Goal: Check status

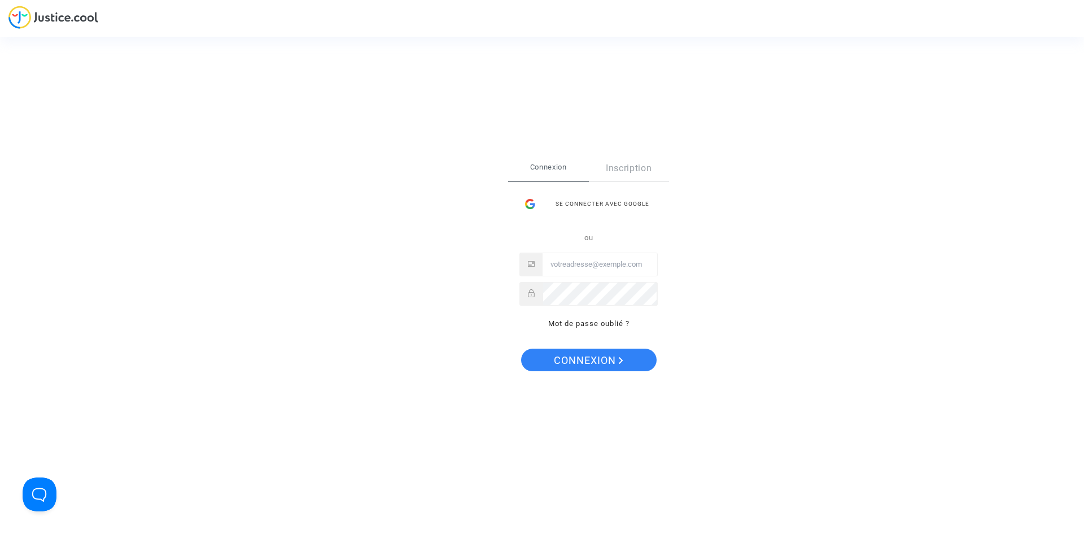
type input "tandjigora.d@hotmail.frt"
click at [607, 364] on span "Connexion" at bounding box center [588, 360] width 69 height 24
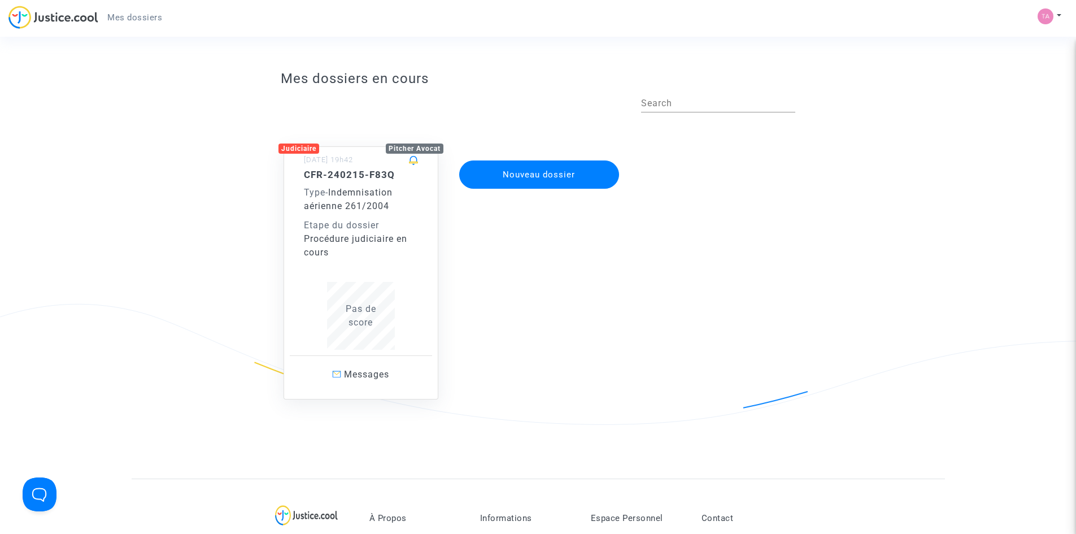
click at [396, 312] on div "Pas de score" at bounding box center [361, 315] width 114 height 27
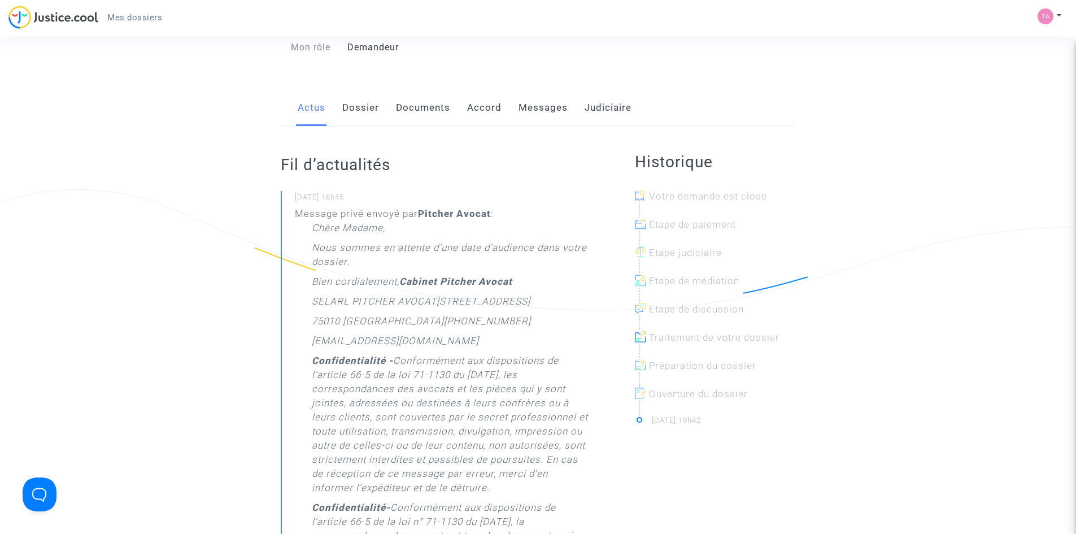
scroll to position [113, 0]
drag, startPoint x: 427, startPoint y: 219, endPoint x: 437, endPoint y: 232, distance: 16.9
click at [437, 231] on div "Message privé envoyé par [PERSON_NAME] : [PERSON_NAME] Madame, Nous sommes en a…" at bounding box center [442, 445] width 295 height 474
click at [440, 280] on strong "Cabinet Pitcher Avocat" at bounding box center [455, 282] width 113 height 11
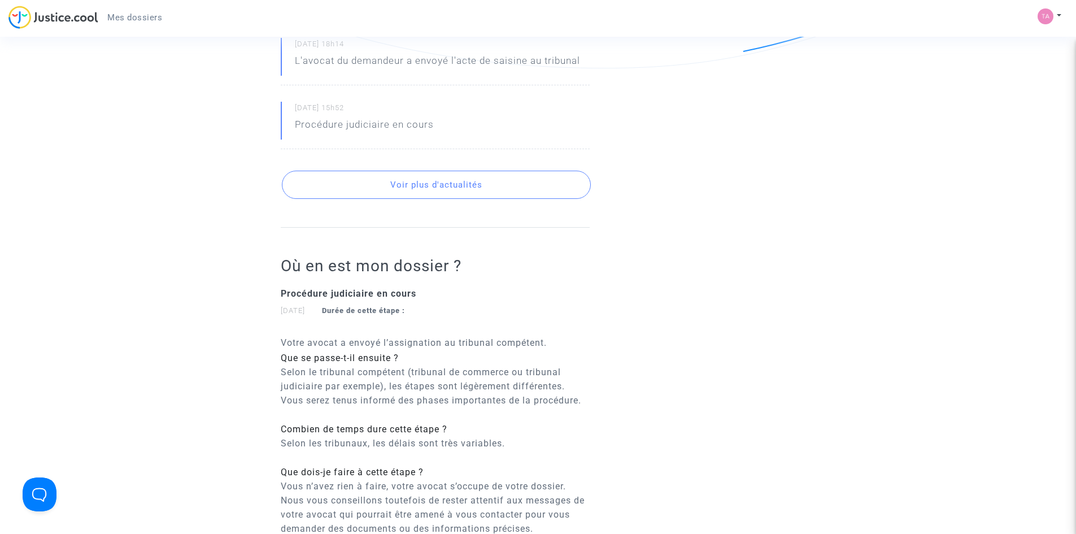
scroll to position [960, 0]
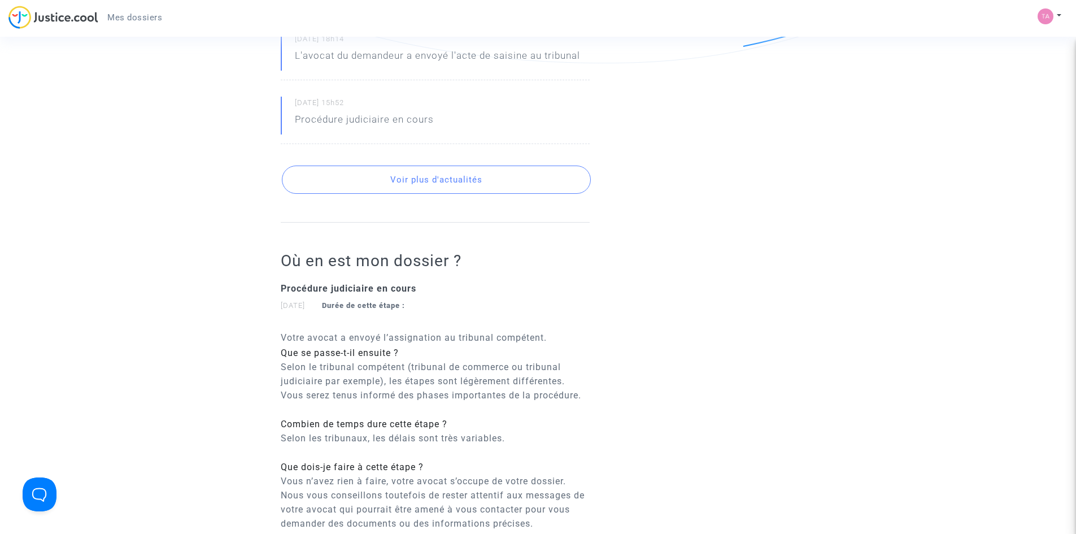
click at [528, 165] on button "Voir plus d'actualités" at bounding box center [436, 179] width 309 height 28
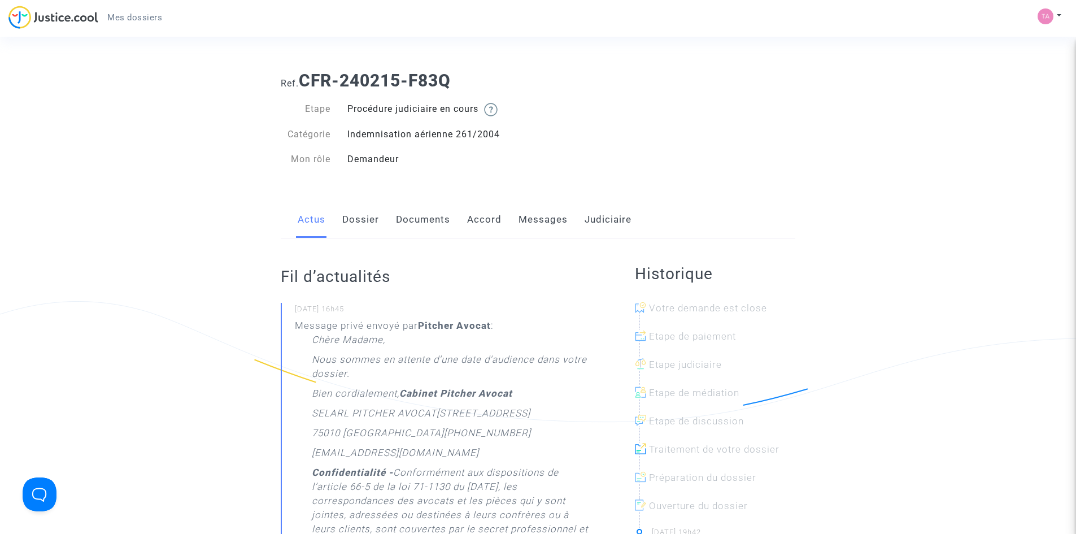
scroll to position [0, 0]
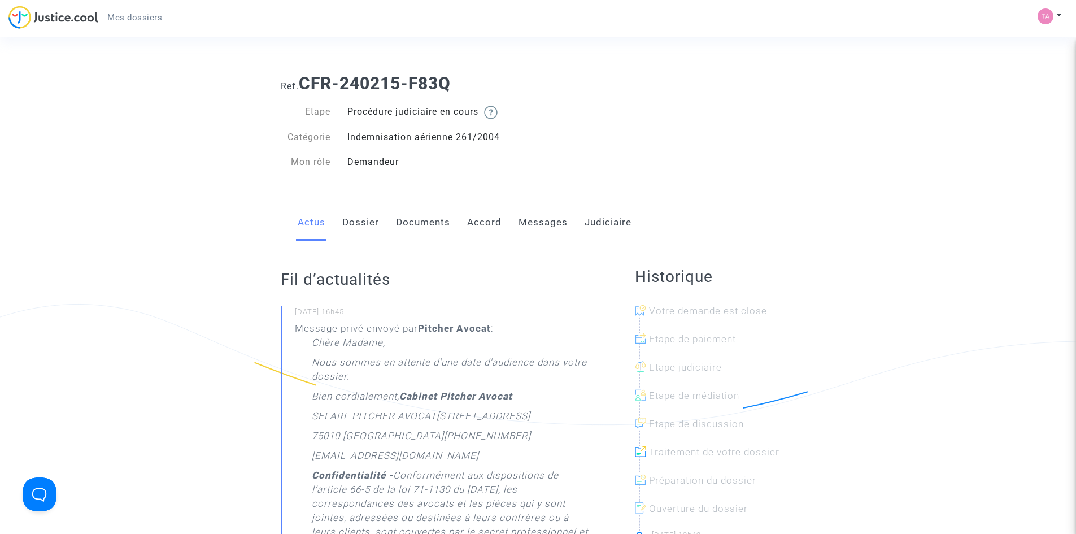
click at [411, 229] on link "Documents" at bounding box center [423, 222] width 54 height 37
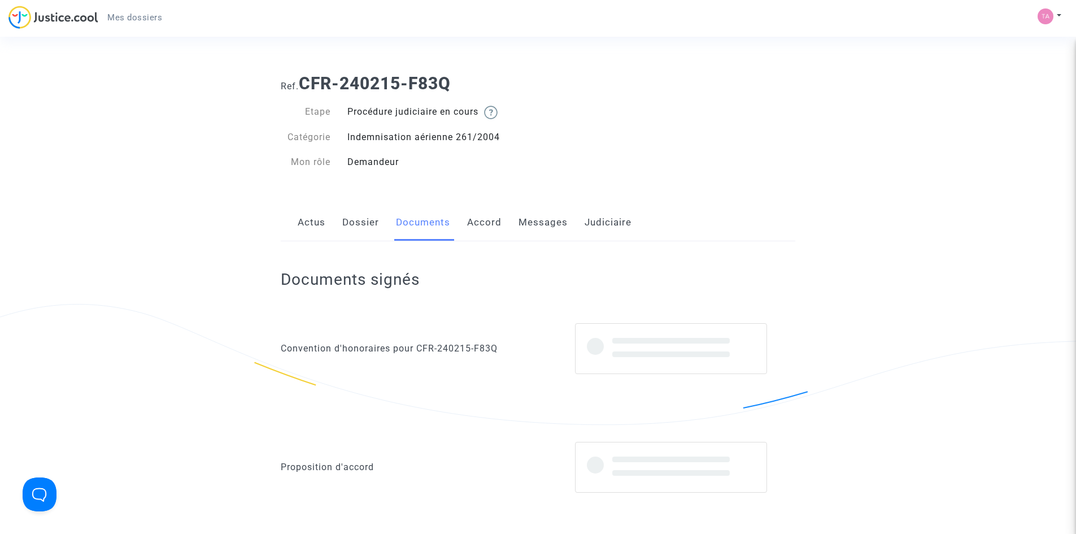
scroll to position [169, 0]
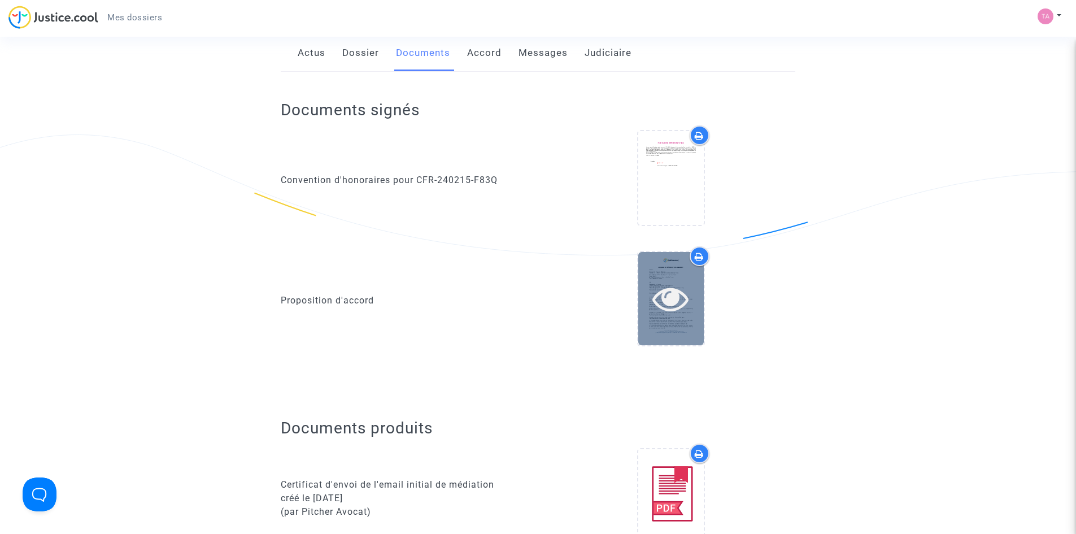
click at [670, 278] on div at bounding box center [671, 298] width 66 height 93
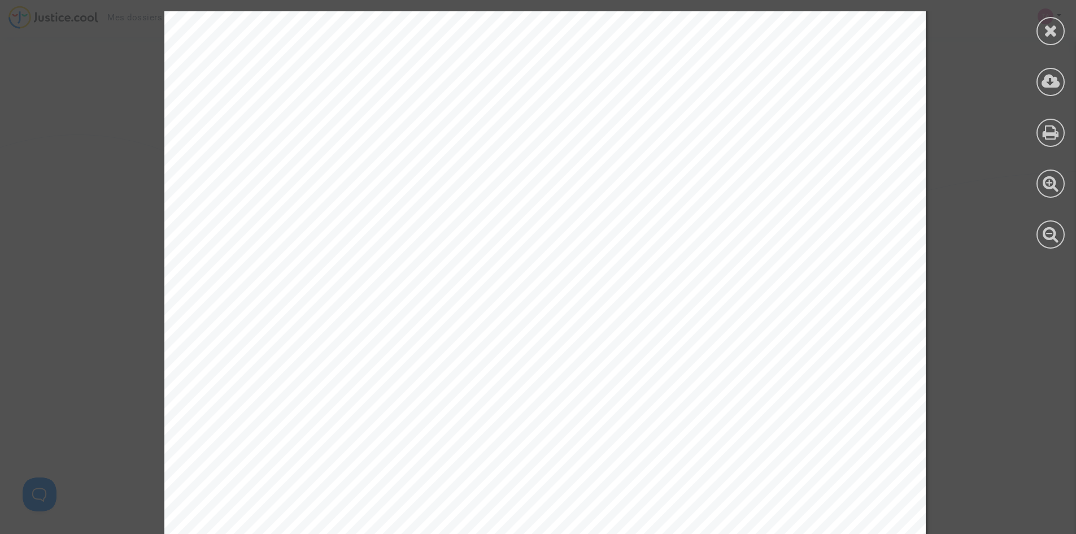
scroll to position [565, 0]
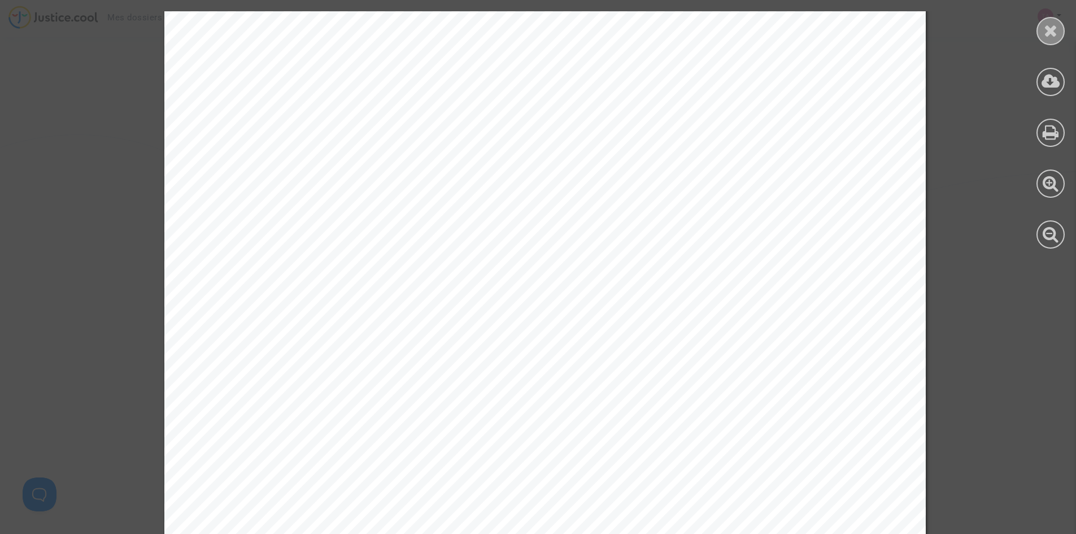
click at [1060, 21] on div at bounding box center [1050, 31] width 28 height 28
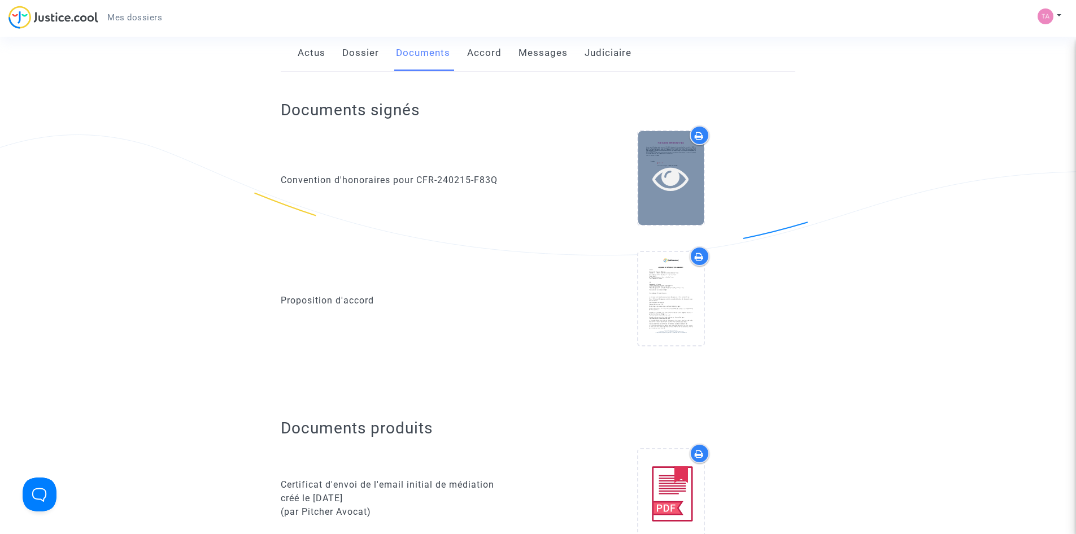
click at [695, 189] on div at bounding box center [671, 178] width 66 height 36
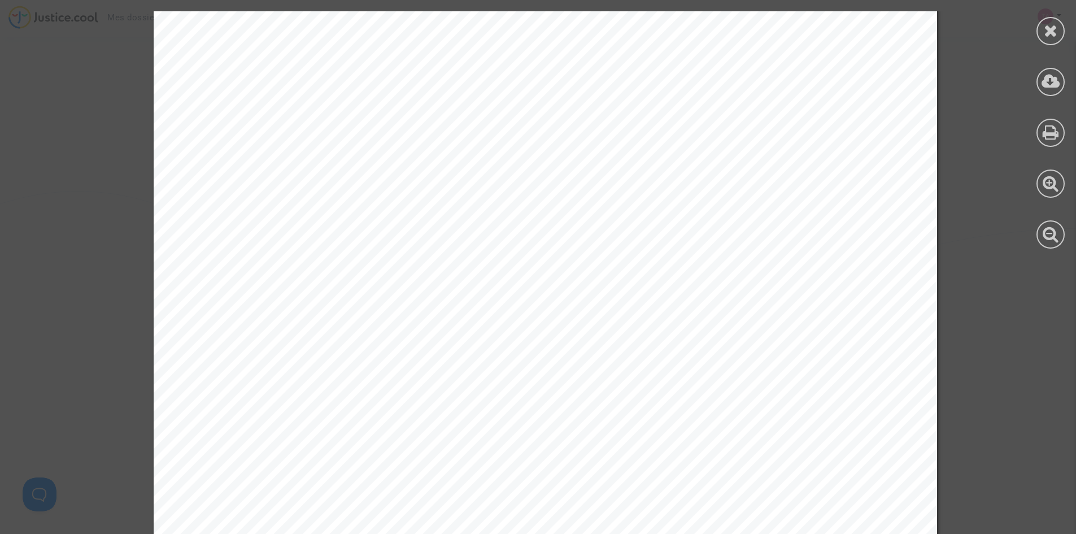
scroll to position [505, 0]
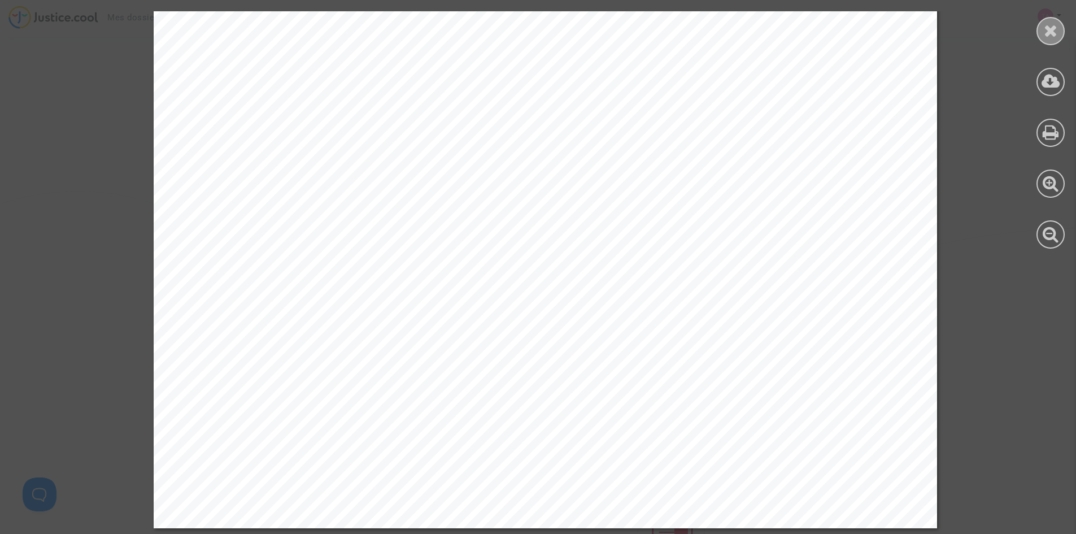
click at [1057, 34] on icon at bounding box center [1051, 30] width 14 height 17
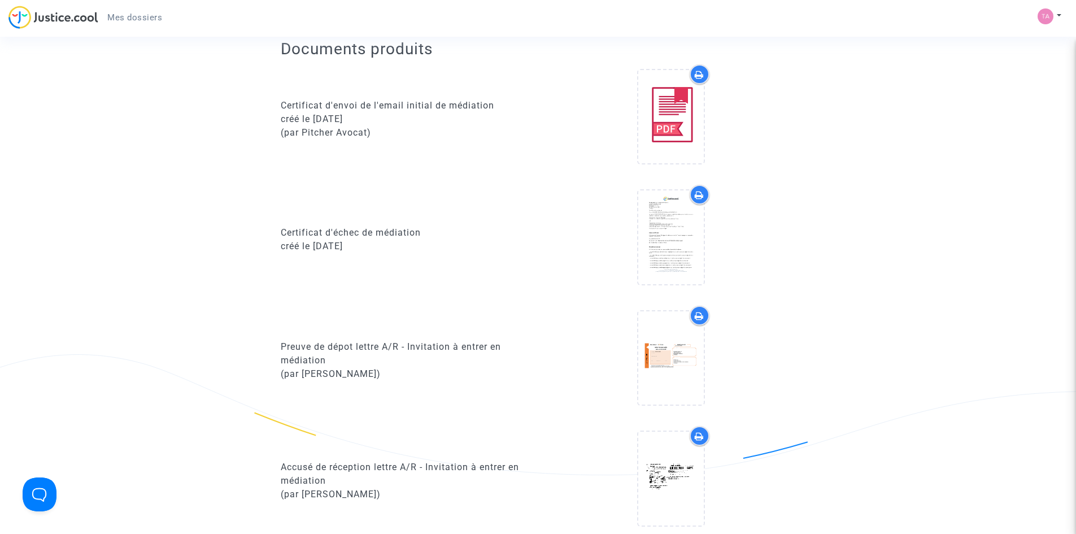
scroll to position [565, 0]
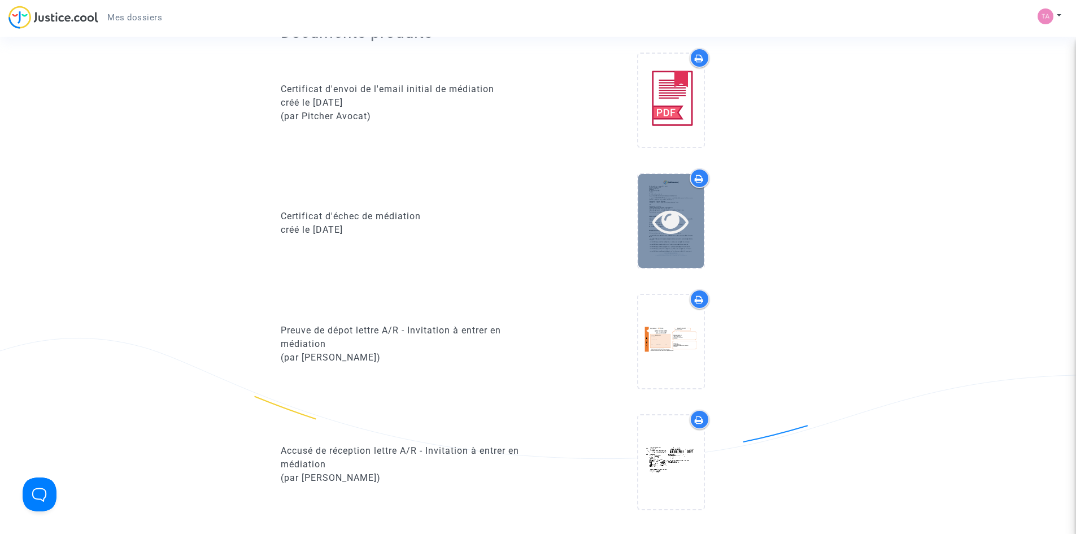
click at [687, 227] on icon at bounding box center [670, 221] width 37 height 36
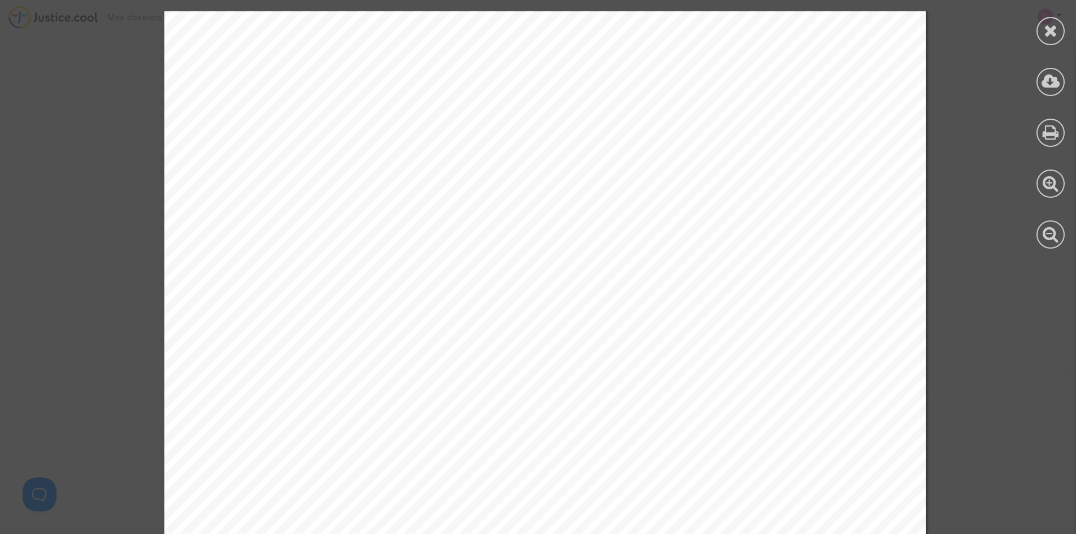
scroll to position [2736, 0]
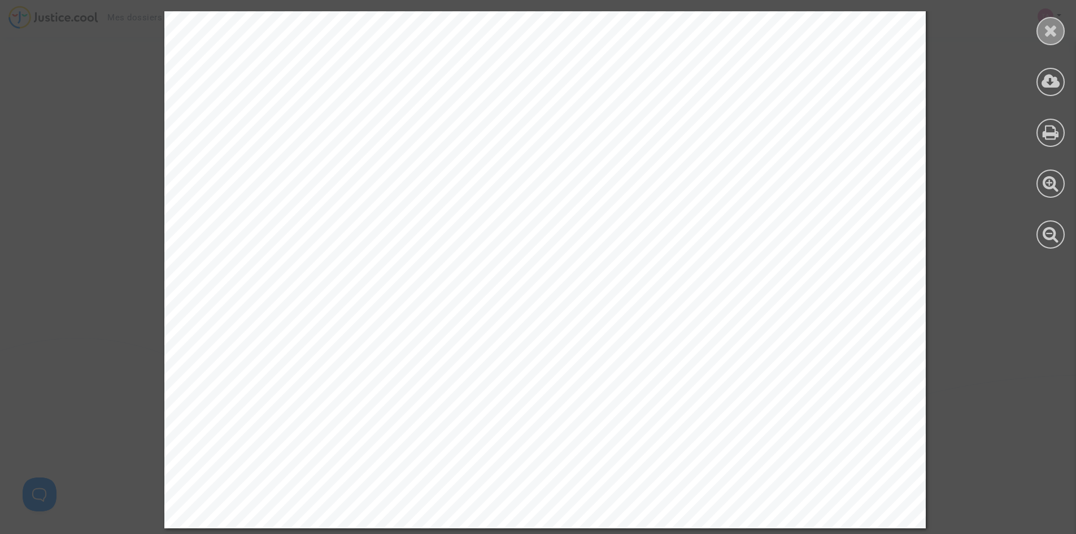
click at [1058, 35] on div at bounding box center [1050, 31] width 28 height 28
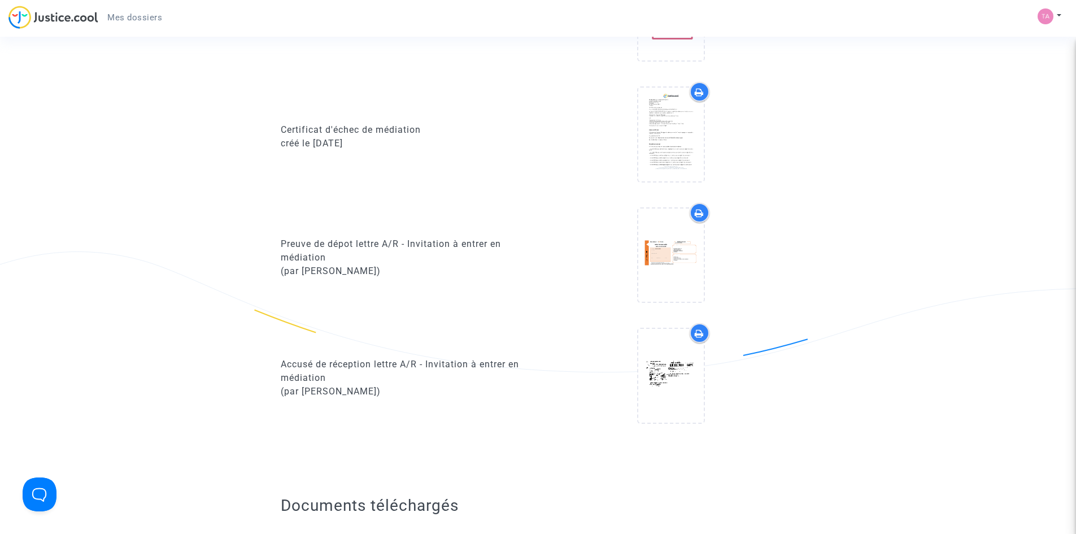
scroll to position [904, 0]
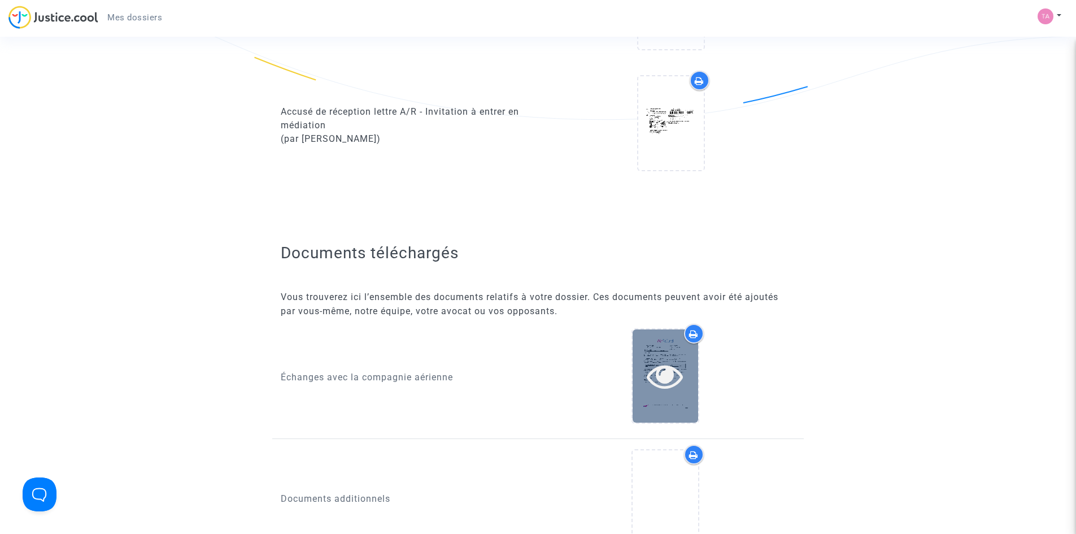
click at [677, 404] on div at bounding box center [666, 375] width 66 height 93
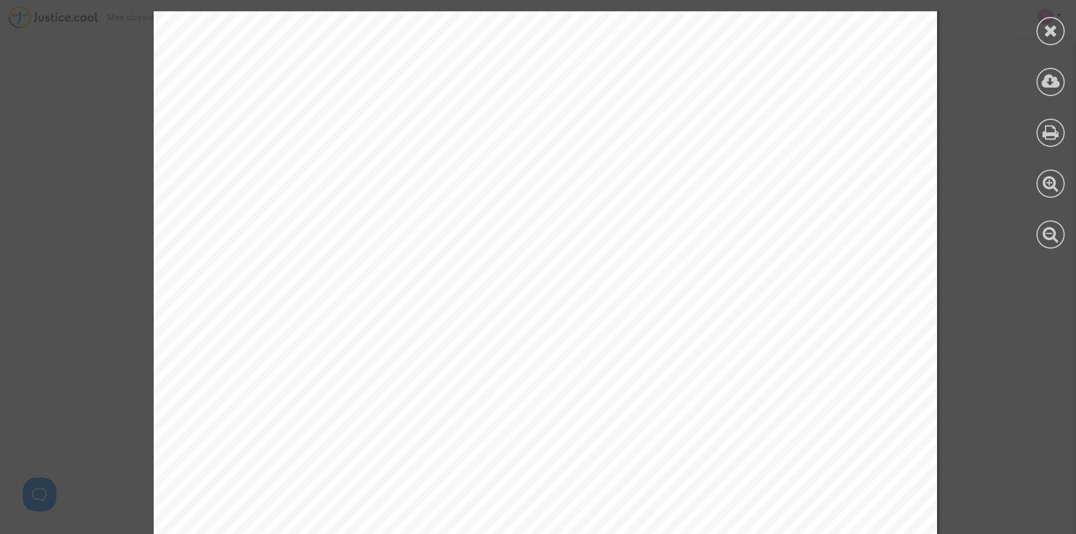
scroll to position [169, 0]
click at [1059, 27] on div at bounding box center [1050, 31] width 28 height 28
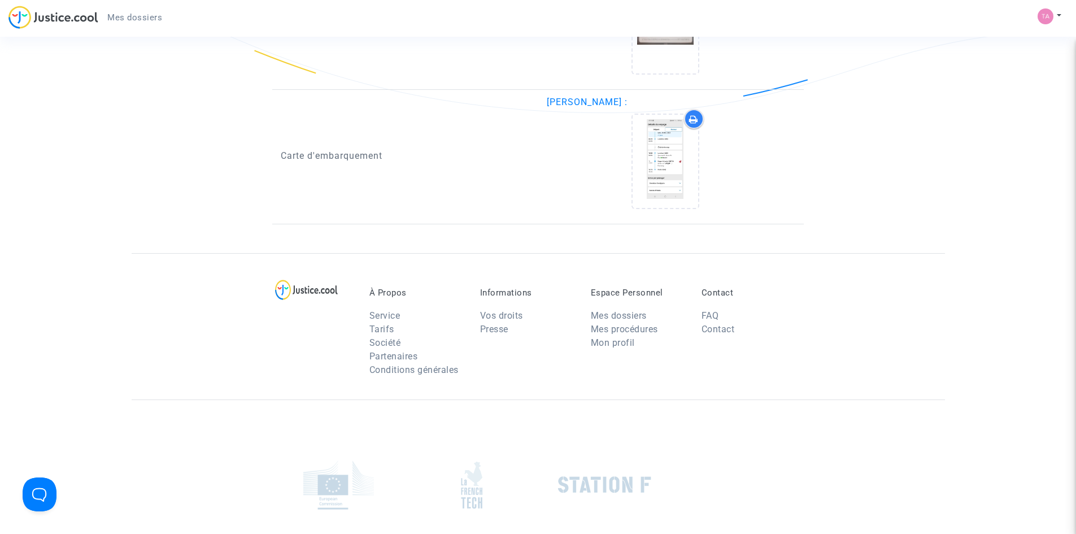
scroll to position [1581, 0]
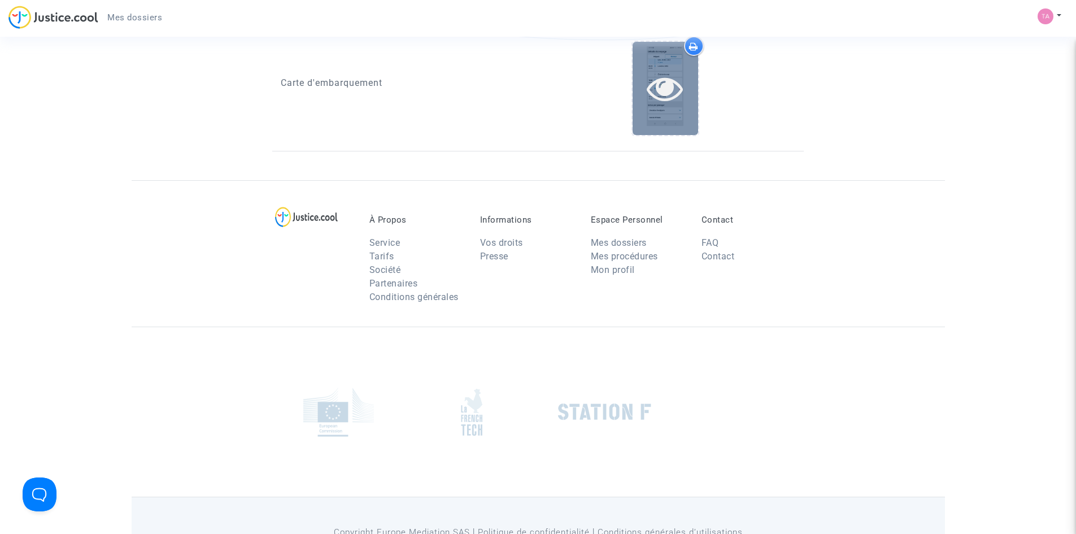
click at [675, 103] on icon at bounding box center [665, 88] width 37 height 36
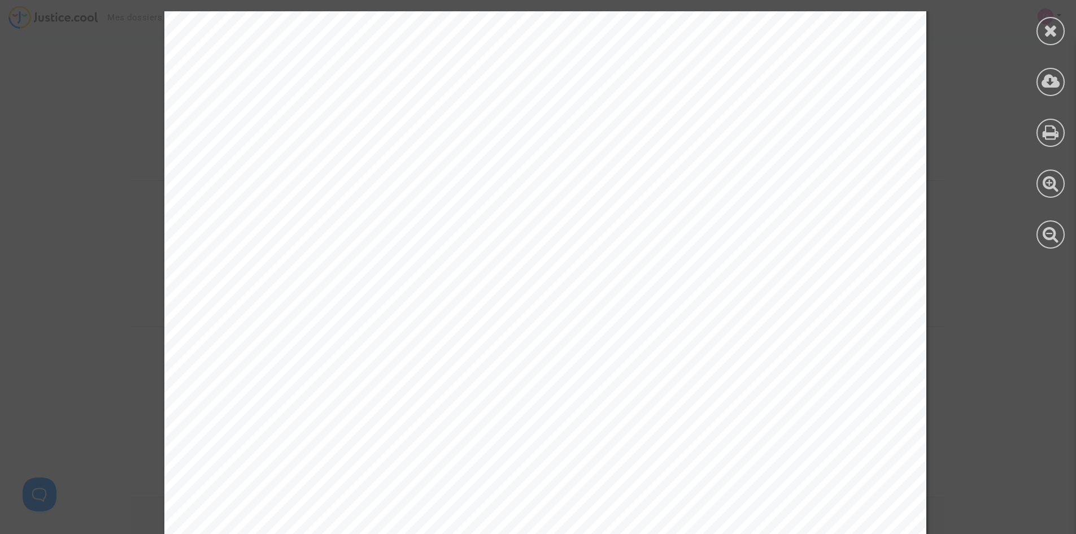
scroll to position [226, 0]
click at [944, 172] on div at bounding box center [545, 324] width 1090 height 1078
click at [1048, 28] on icon at bounding box center [1051, 30] width 14 height 17
